Goal: Transaction & Acquisition: Purchase product/service

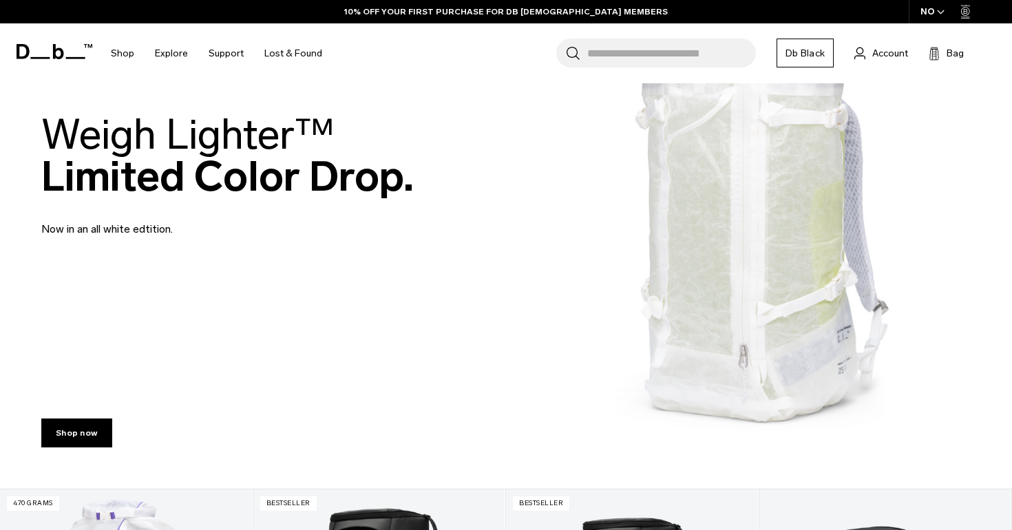
scroll to position [143, 0]
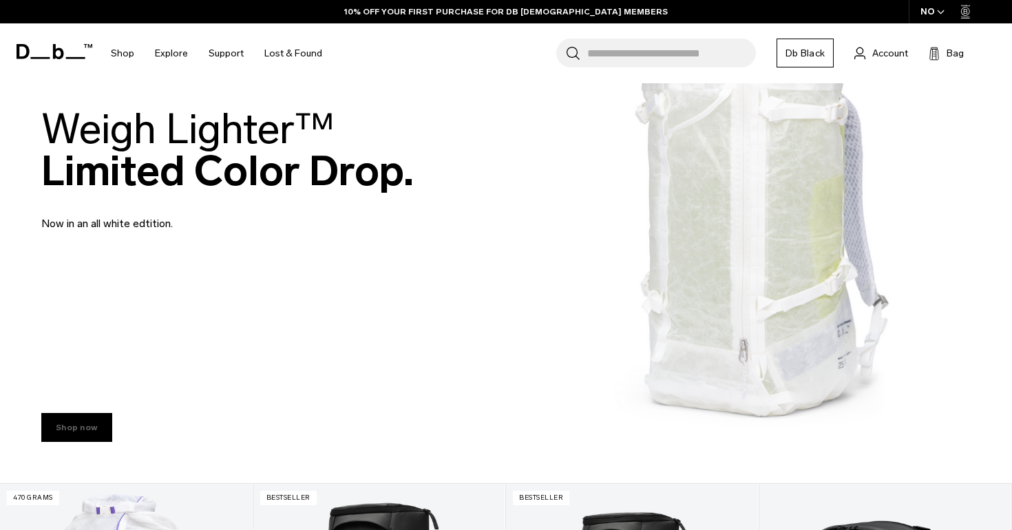
click at [68, 441] on link "Shop now" at bounding box center [76, 427] width 71 height 29
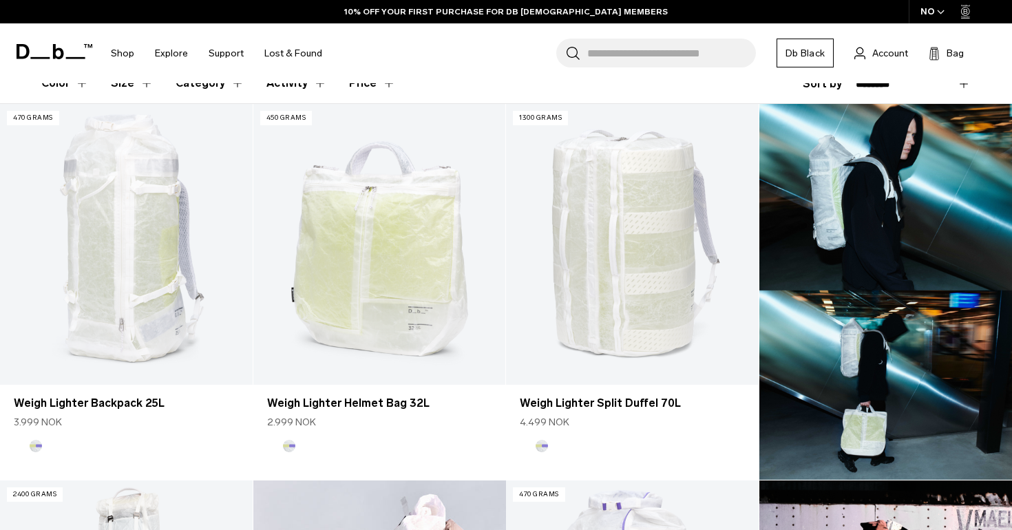
scroll to position [383, 0]
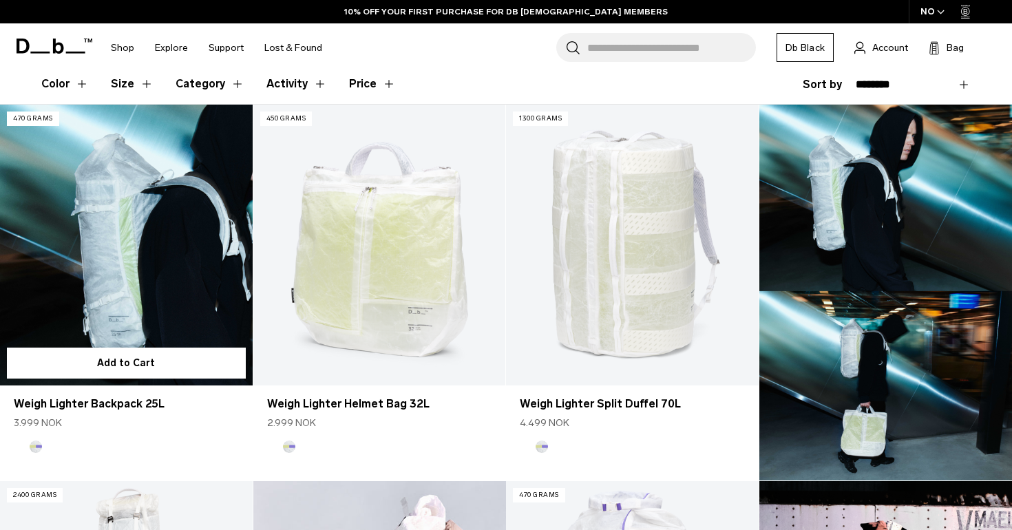
click at [163, 253] on link "Weigh Lighter Backpack 25L" at bounding box center [126, 245] width 253 height 280
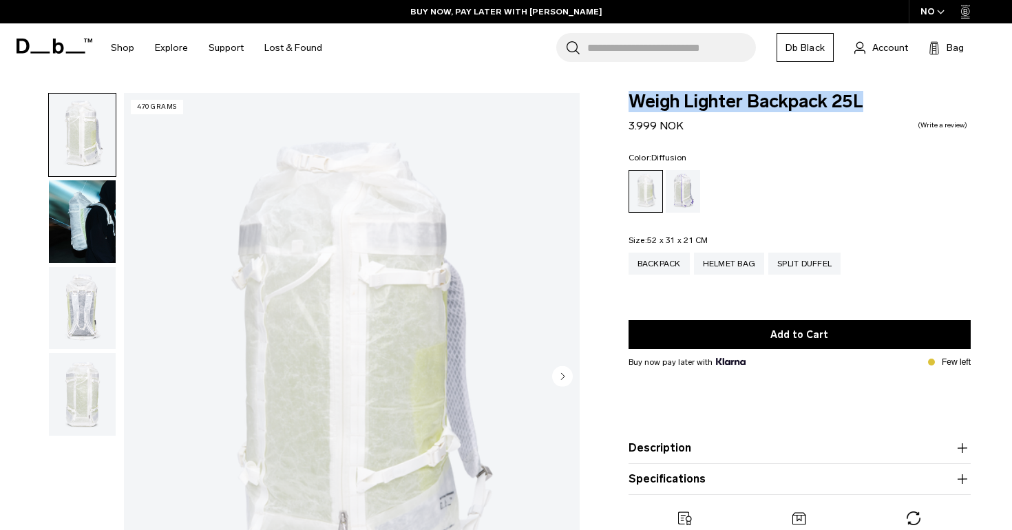
drag, startPoint x: 629, startPoint y: 103, endPoint x: 939, endPoint y: 115, distance: 310.0
click at [939, 115] on div "Weigh Lighter Backpack 25L 3.999 NOK 0.0 star rating Write a review" at bounding box center [800, 113] width 342 height 41
copy span "Weigh Lighter Backpack 25L"
click at [669, 196] on div "Aurora" at bounding box center [683, 191] width 35 height 43
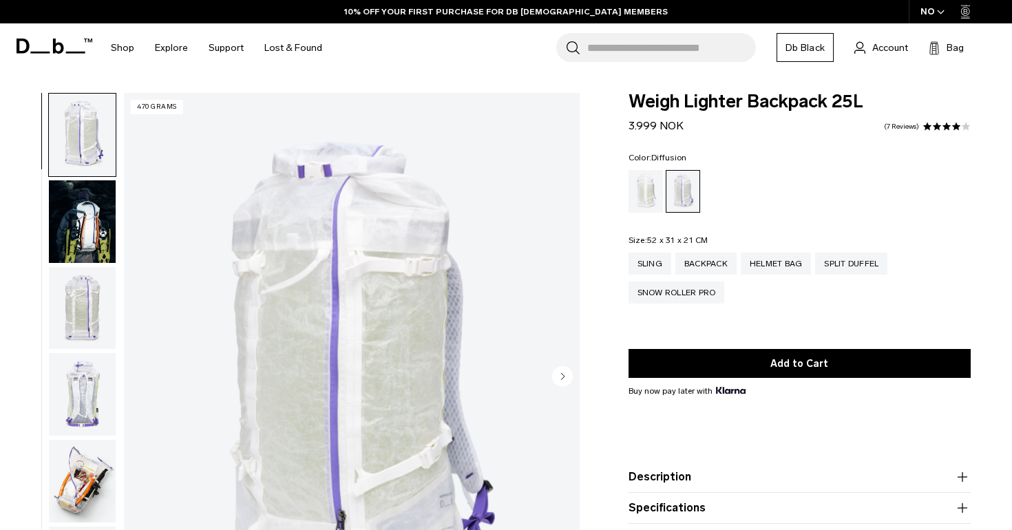
click at [656, 193] on div "Diffusion" at bounding box center [646, 191] width 35 height 43
